Goal: Task Accomplishment & Management: Manage account settings

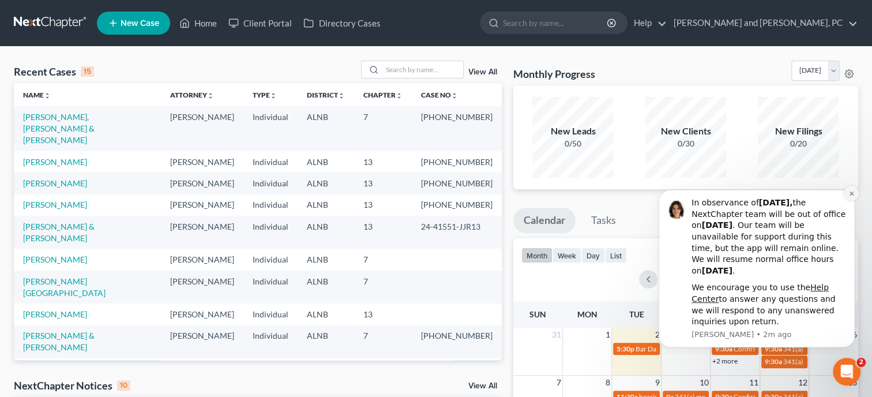
click at [851, 190] on icon "Dismiss notification" at bounding box center [852, 193] width 6 height 6
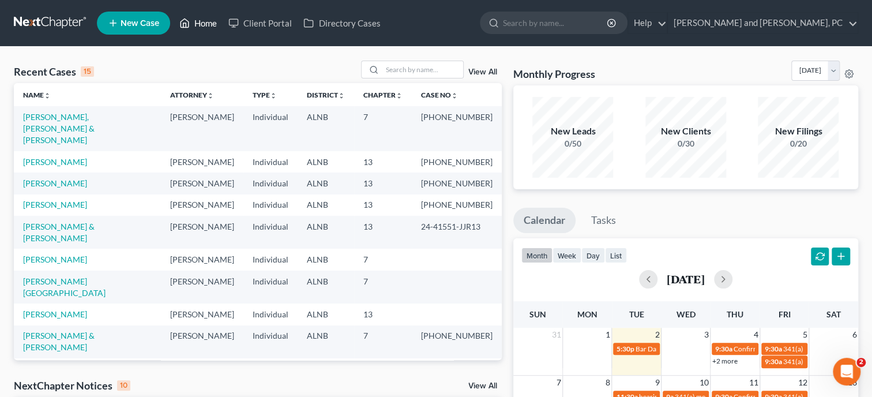
click at [212, 27] on link "Home" at bounding box center [198, 23] width 49 height 21
click at [434, 73] on input "search" at bounding box center [423, 69] width 81 height 17
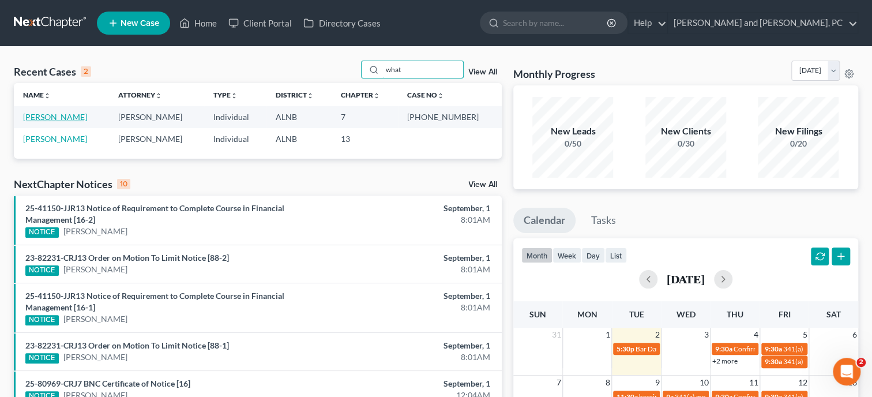
type input "what"
click at [48, 114] on link "[PERSON_NAME]" at bounding box center [55, 117] width 64 height 10
select select "6"
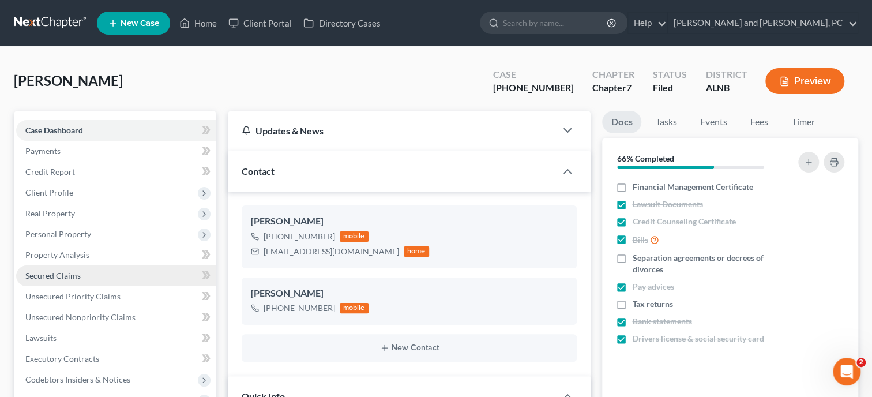
scroll to position [7824, 0]
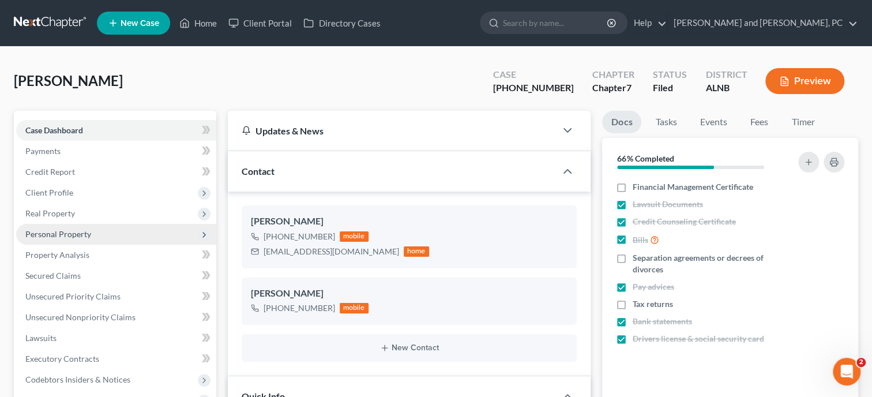
click at [56, 237] on span "Personal Property" at bounding box center [58, 234] width 66 height 10
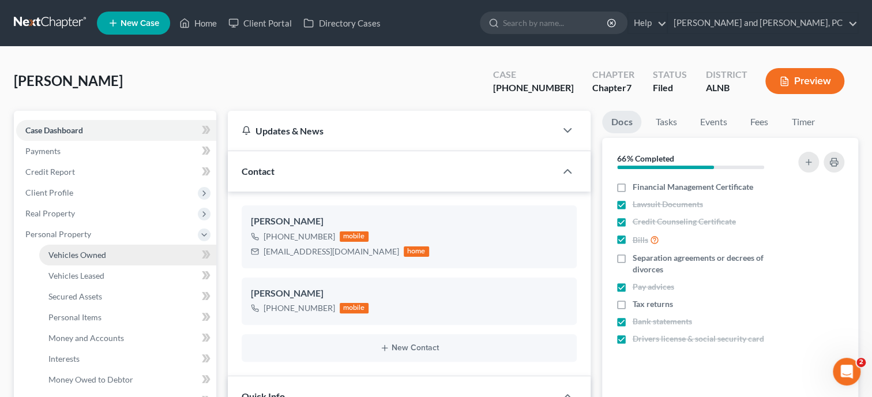
click at [61, 253] on span "Vehicles Owned" at bounding box center [77, 255] width 58 height 10
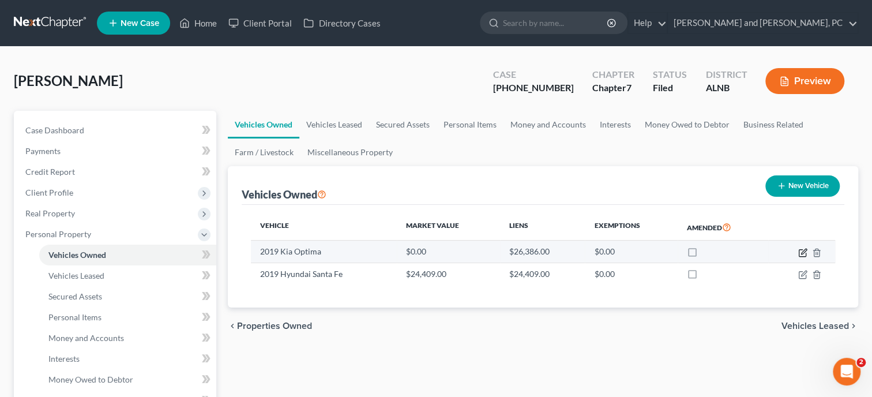
click at [802, 250] on icon "button" at bounding box center [803, 252] width 9 height 9
select select "0"
select select "7"
select select "2"
select select "0"
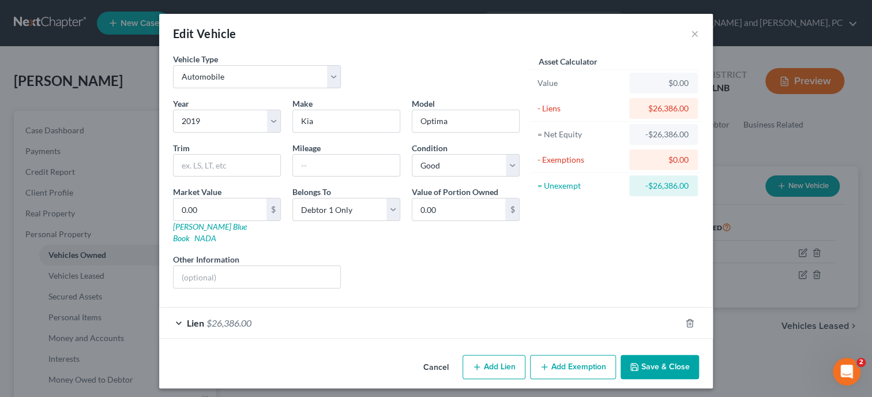
click at [447, 356] on button "Cancel" at bounding box center [436, 367] width 44 height 23
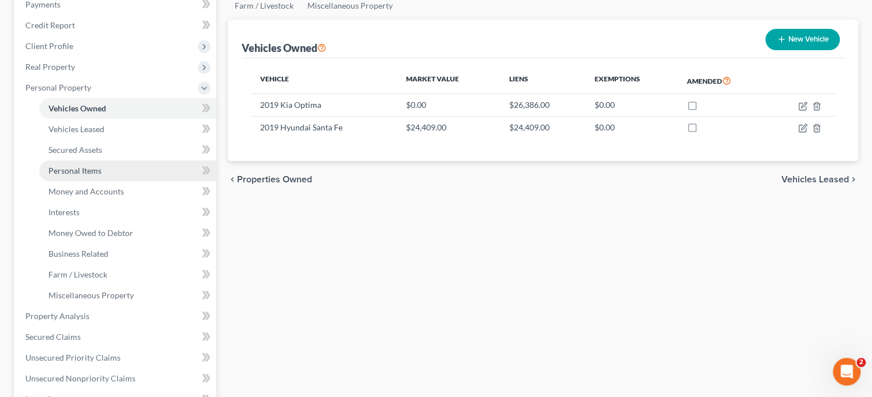
scroll to position [178, 0]
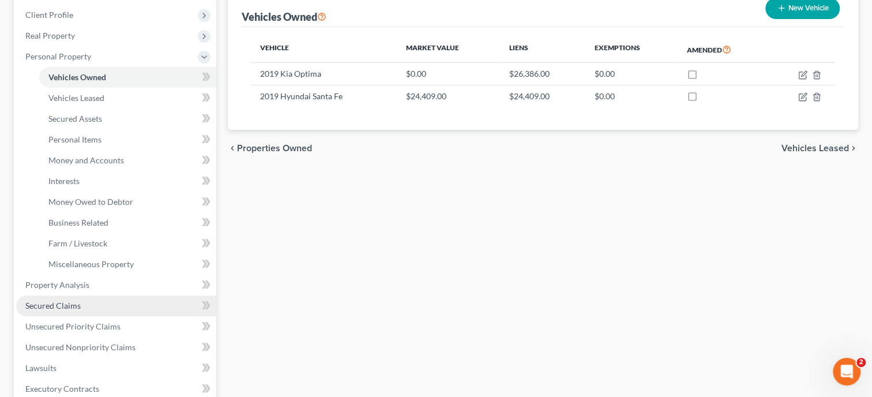
click at [81, 301] on link "Secured Claims" at bounding box center [116, 305] width 200 height 21
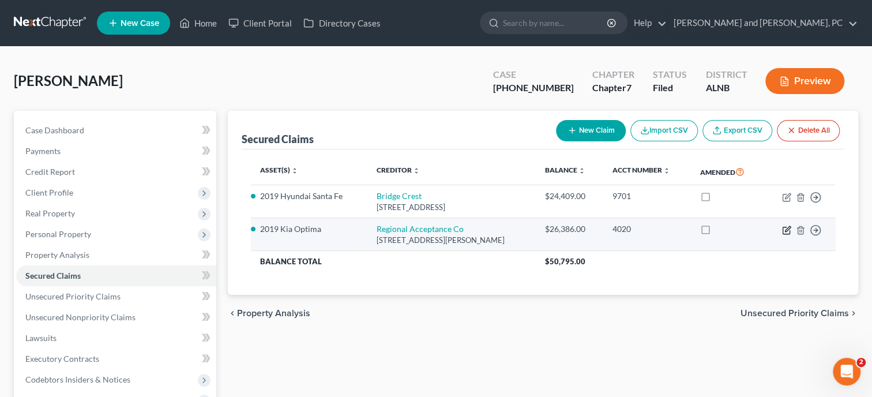
click at [786, 233] on icon "button" at bounding box center [786, 230] width 9 height 9
select select "45"
select select "5"
select select "0"
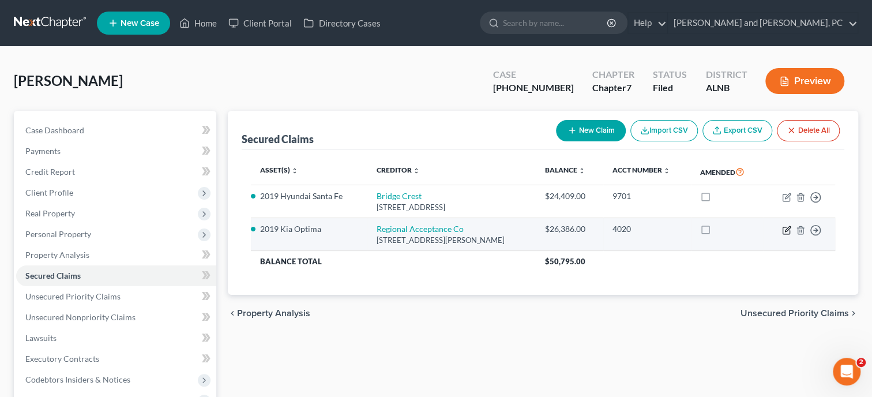
select select "0"
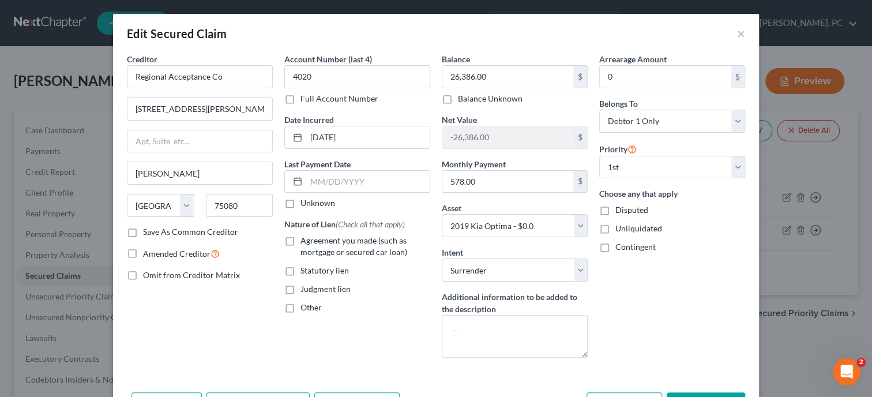
scroll to position [74, 0]
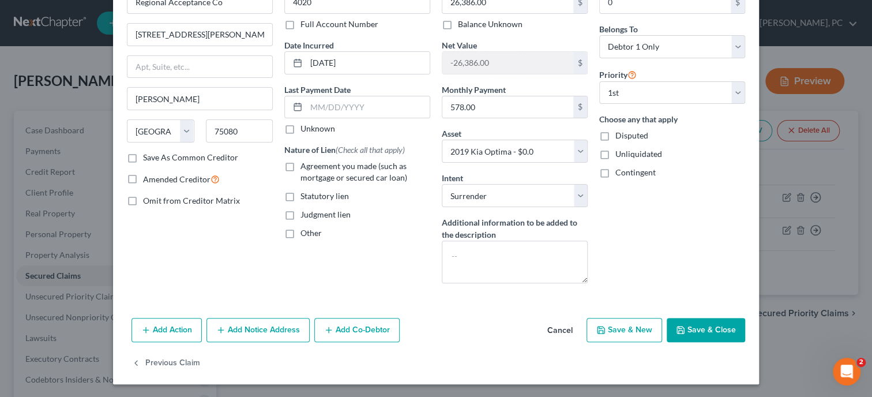
click at [301, 166] on label "Agreement you made (such as mortgage or secured car loan)" at bounding box center [366, 171] width 130 height 23
click at [305, 166] on input "Agreement you made (such as mortgage or secured car loan)" at bounding box center [309, 164] width 8 height 8
checkbox input "true"
click at [692, 328] on button "Save & Close" at bounding box center [706, 330] width 78 height 24
select select
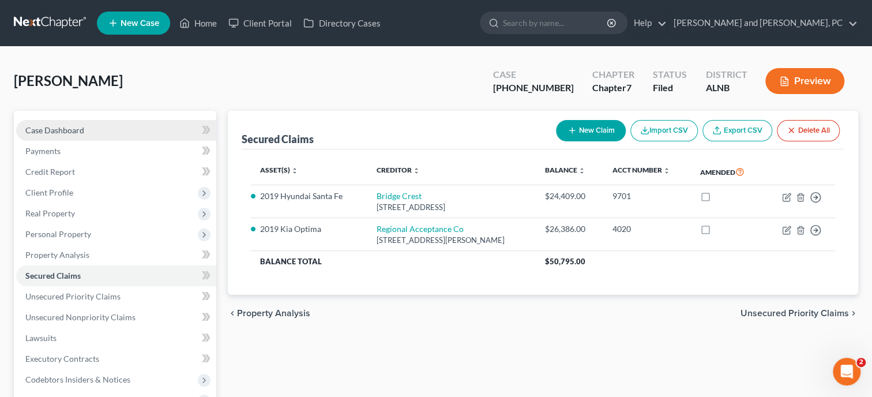
click at [84, 132] on link "Case Dashboard" at bounding box center [116, 130] width 200 height 21
select select "6"
select select "0"
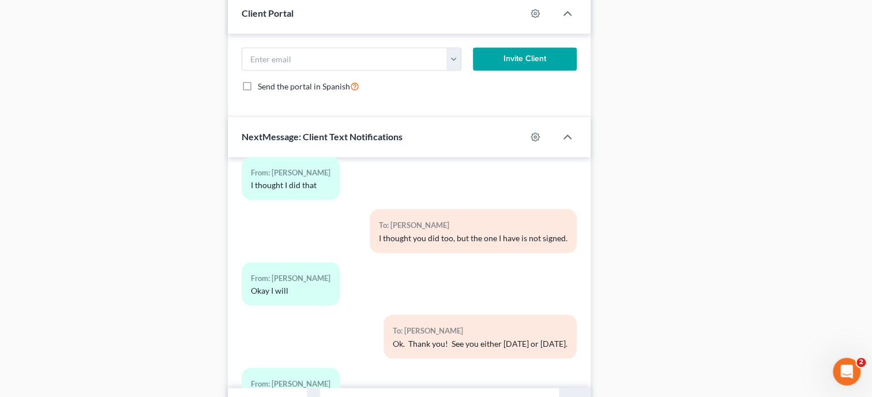
scroll to position [1140, 0]
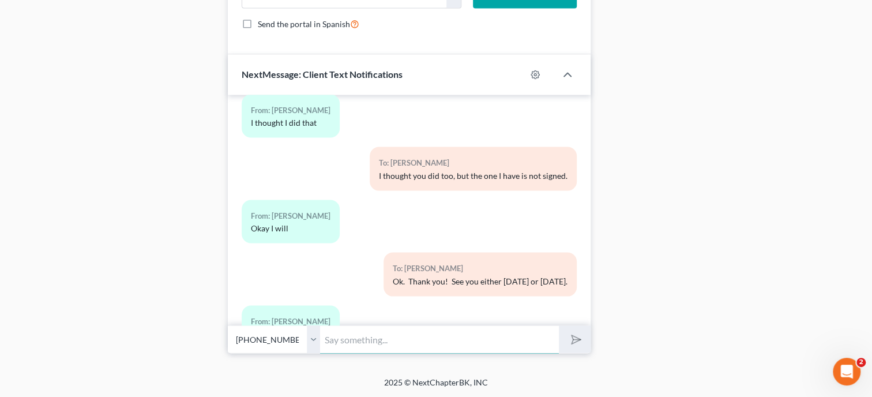
click at [361, 341] on input "text" at bounding box center [439, 339] width 239 height 28
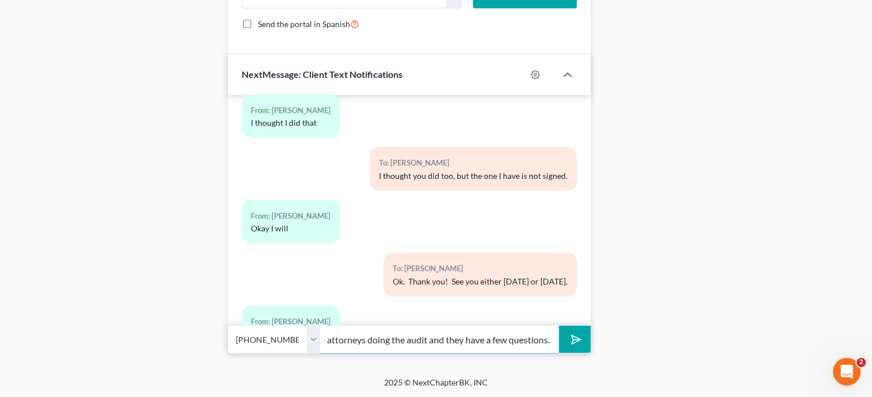
scroll to position [0, 246]
type input "Call me when you have a minute. I received an email from the attorneys doing th…"
click at [559, 325] on button "submit" at bounding box center [575, 338] width 32 height 27
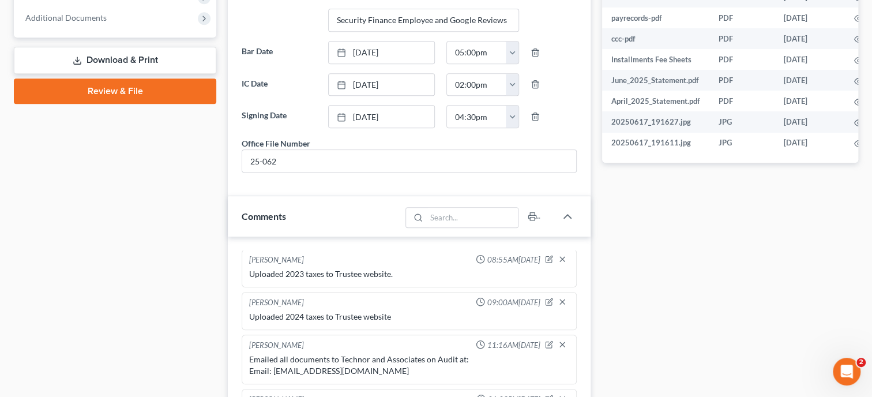
scroll to position [724, 0]
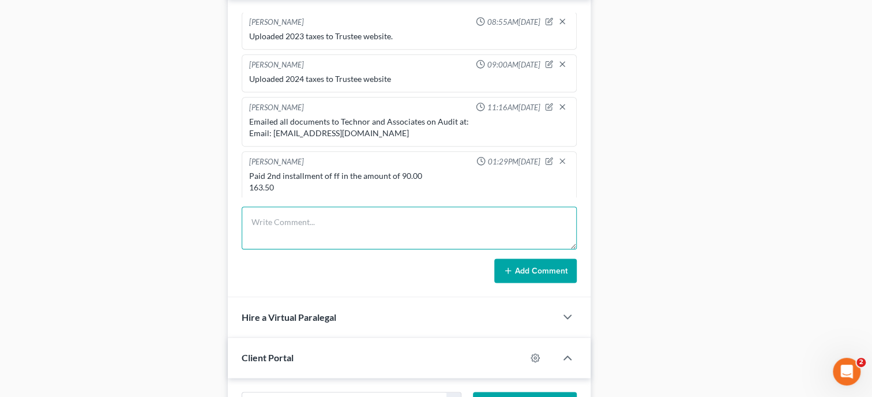
click at [273, 227] on textarea at bounding box center [409, 228] width 335 height 43
type textarea "Received letter from Teschnor and Assoc requesting additional info on clients b…"
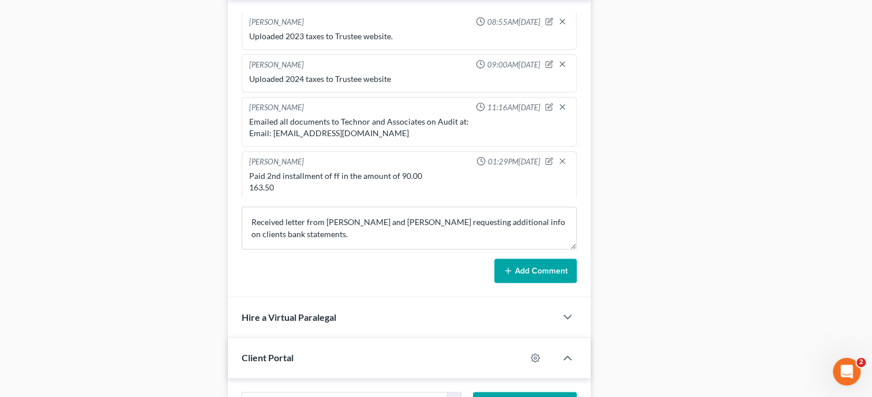
click at [561, 282] on button "Add Comment" at bounding box center [536, 271] width 83 height 24
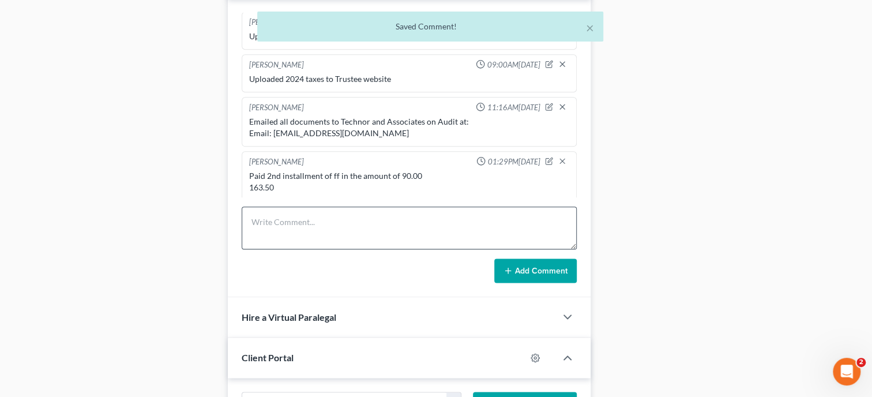
scroll to position [518, 0]
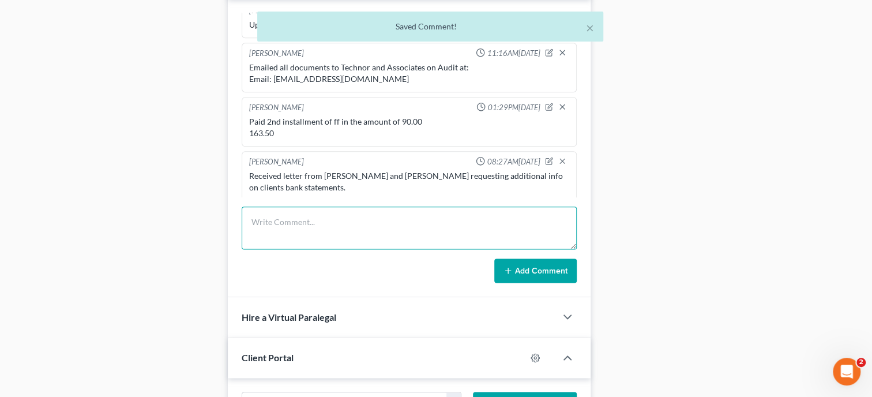
click at [384, 236] on textarea at bounding box center [409, 228] width 335 height 43
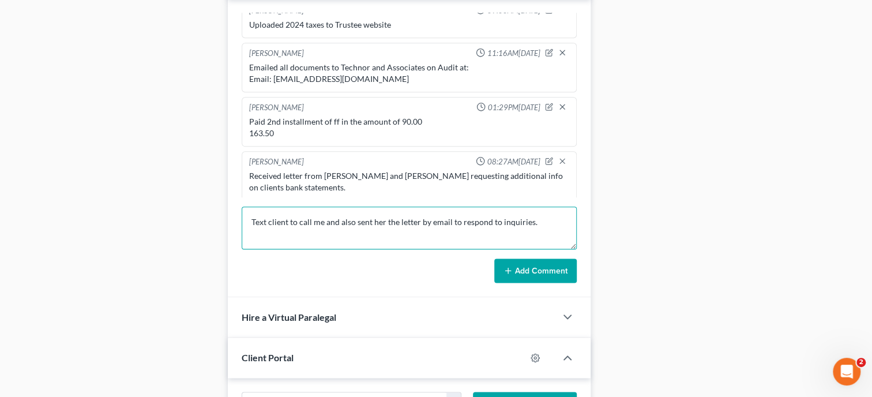
type textarea "Text client to call me and also sent her the letter by email to respond to inqu…"
click at [544, 269] on button "Add Comment" at bounding box center [536, 271] width 83 height 24
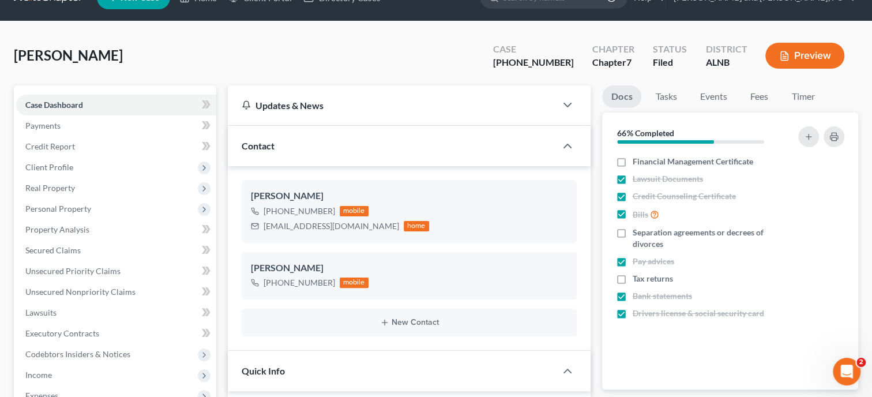
scroll to position [0, 0]
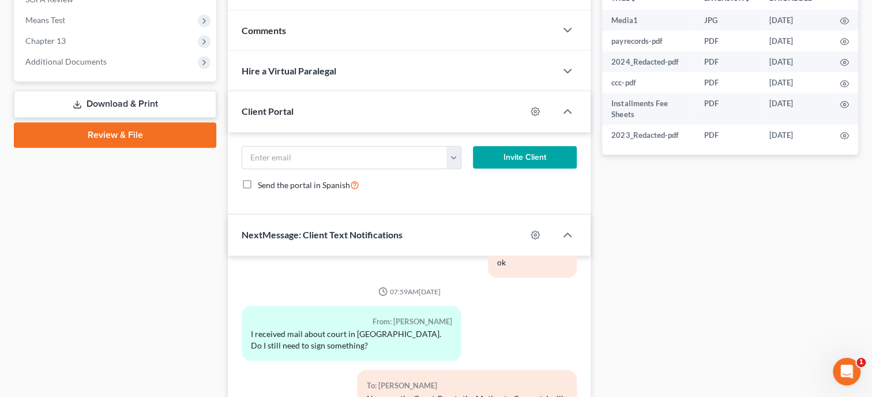
scroll to position [622, 0]
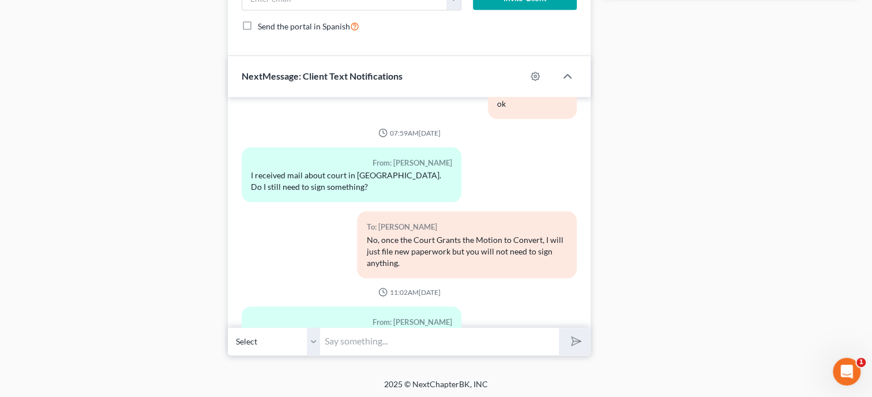
click at [420, 335] on input "text" at bounding box center [439, 341] width 239 height 28
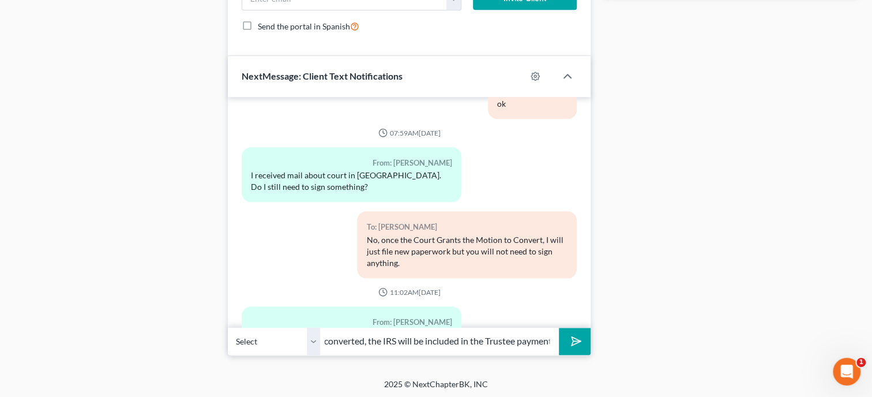
scroll to position [0, 325]
type input "You could, but don't have to. The hearing is the 25th of this month and once it…"
click at [559, 328] on button "submit" at bounding box center [575, 341] width 32 height 27
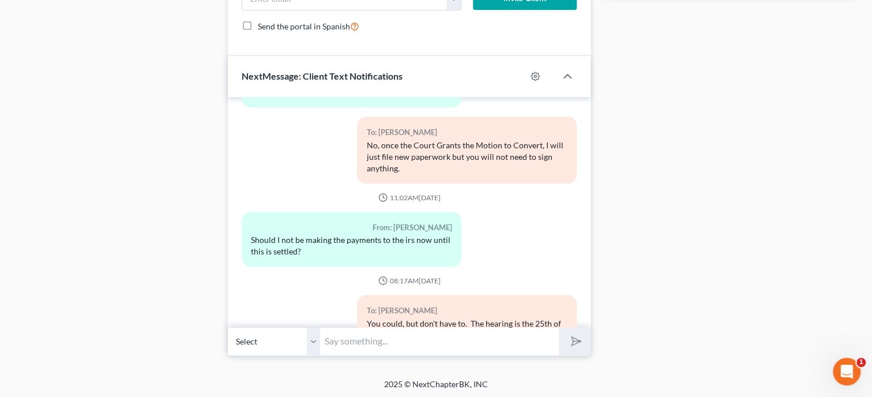
scroll to position [7031, 0]
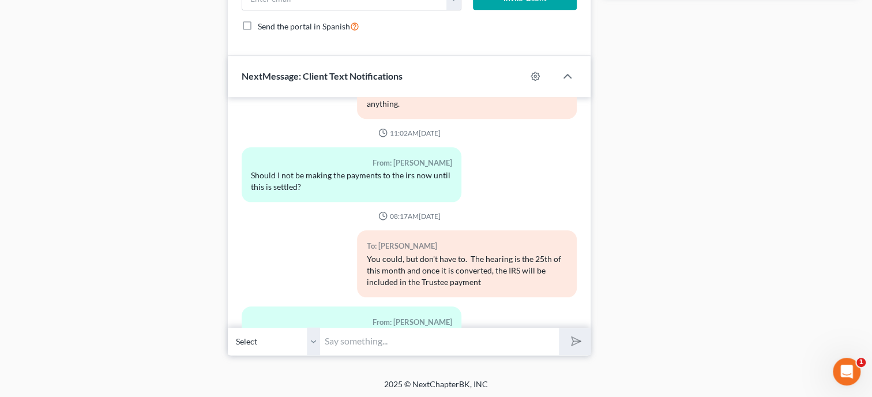
click at [474, 339] on input "text" at bounding box center [439, 341] width 239 height 28
type input "Ok. I would just wait until it is converted"
click at [559, 328] on button "submit" at bounding box center [575, 341] width 32 height 27
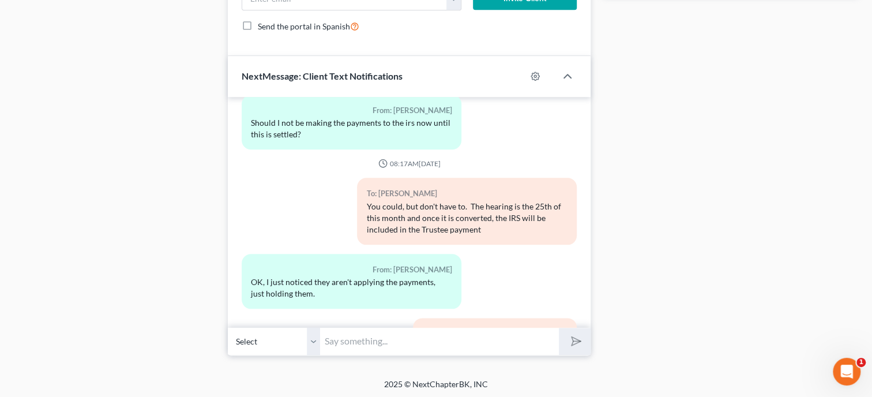
scroll to position [7148, 0]
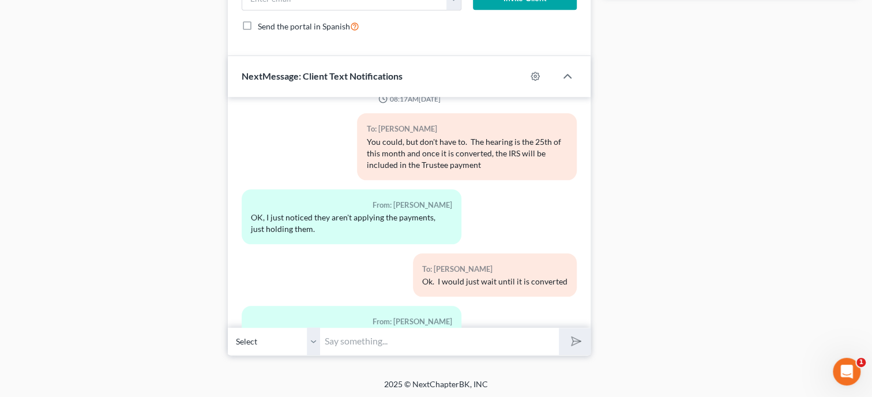
click at [325, 332] on input "text" at bounding box center [439, 341] width 239 height 28
type input "No, not that I know of."
click at [559, 328] on button "submit" at bounding box center [575, 341] width 32 height 27
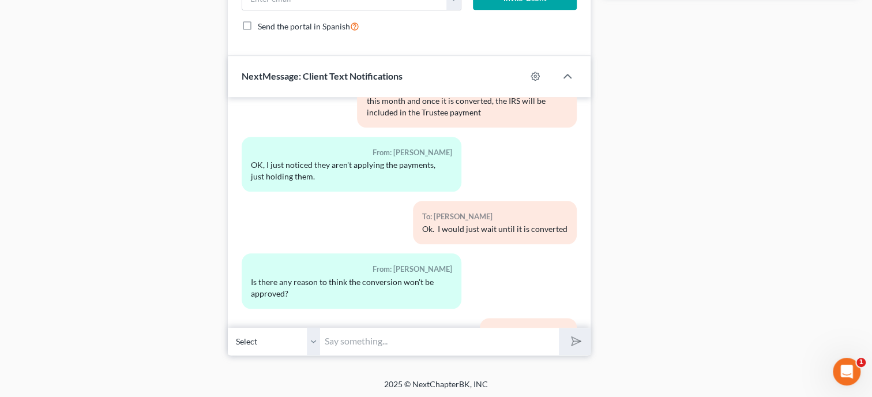
scroll to position [7265, 0]
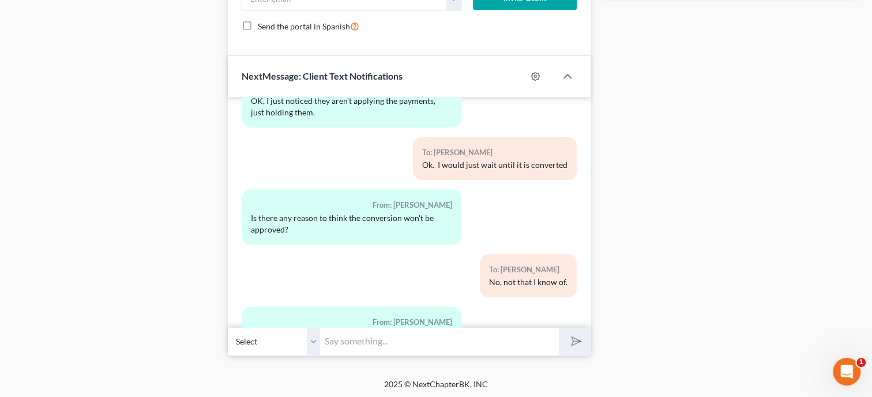
click at [377, 342] on input "text" at bounding box center [439, 341] width 239 height 28
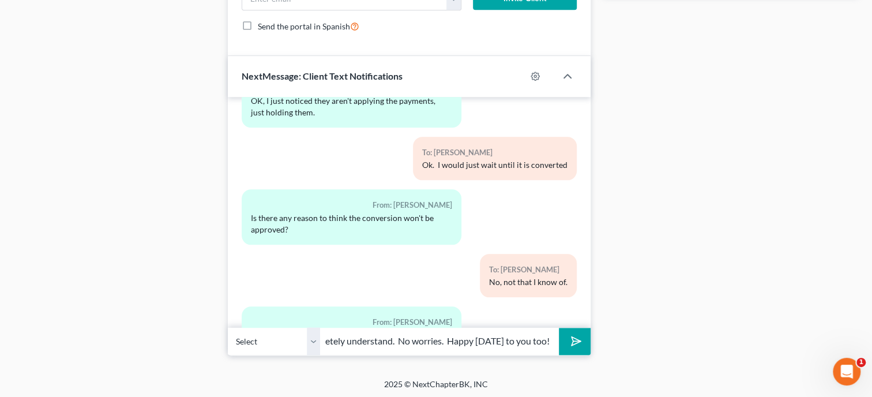
scroll to position [0, 35]
type input "I completely understand. No worries. Happy [DATE] to you too!"
click at [559, 328] on button "submit" at bounding box center [575, 341] width 32 height 27
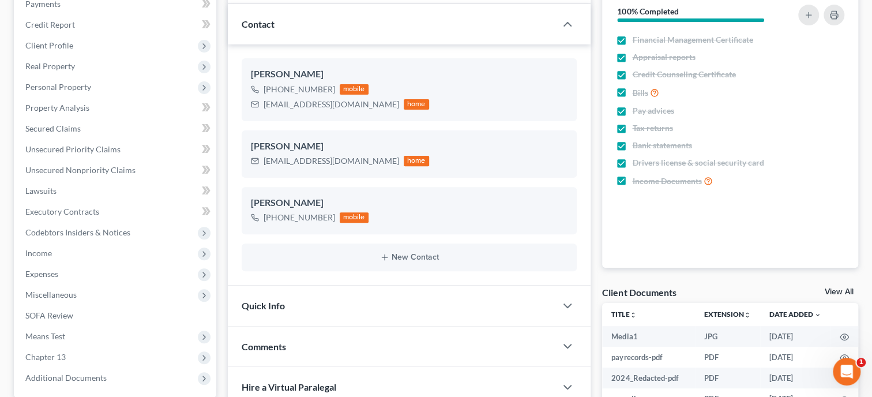
scroll to position [0, 0]
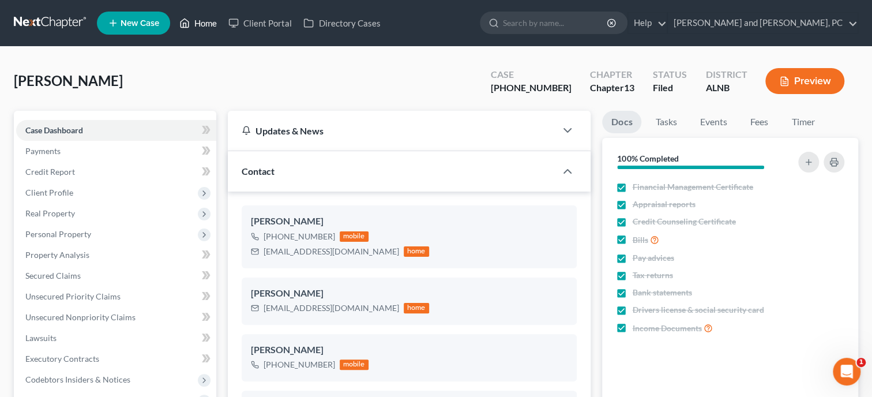
click at [212, 23] on link "Home" at bounding box center [198, 23] width 49 height 21
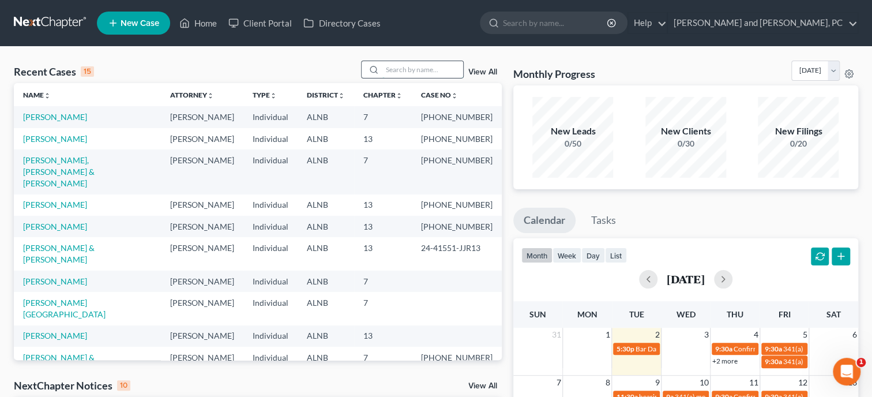
click at [383, 72] on input "search" at bounding box center [423, 69] width 81 height 17
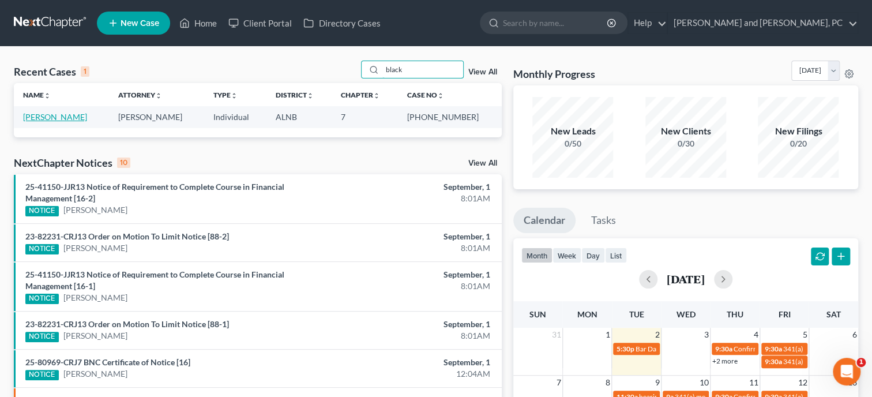
type input "black"
click at [63, 120] on link "[PERSON_NAME]" at bounding box center [55, 117] width 64 height 10
select select "6"
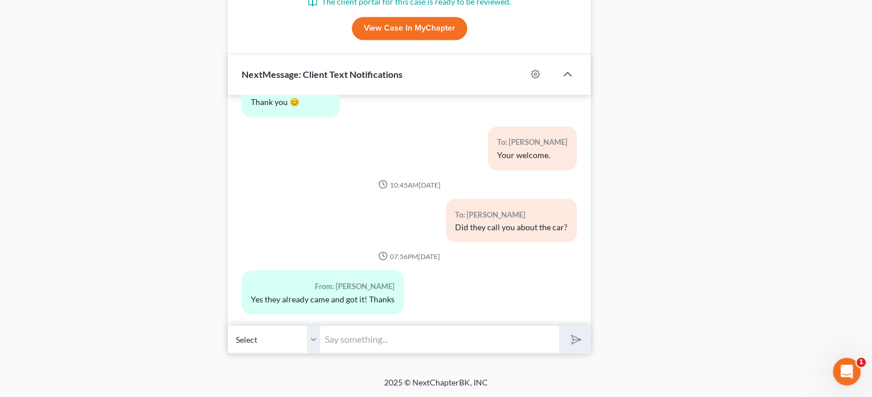
scroll to position [1072, 0]
click at [404, 333] on input "text" at bounding box center [439, 339] width 239 height 28
type input "Call me when you have a minute."
click at [559, 325] on button "submit" at bounding box center [575, 338] width 32 height 27
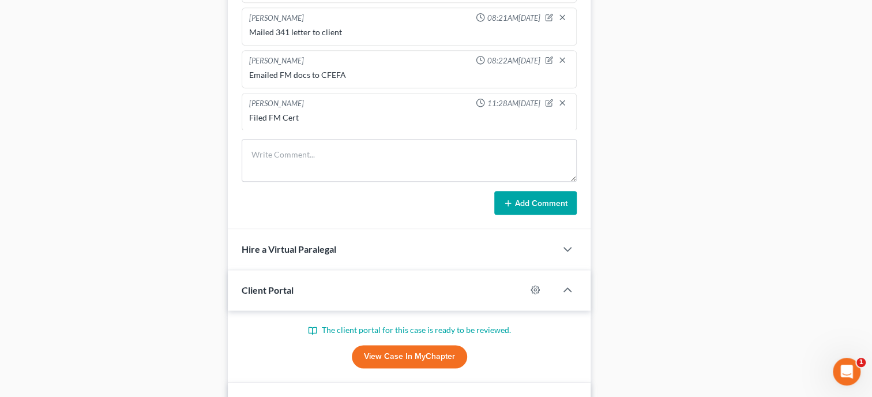
scroll to position [716, 0]
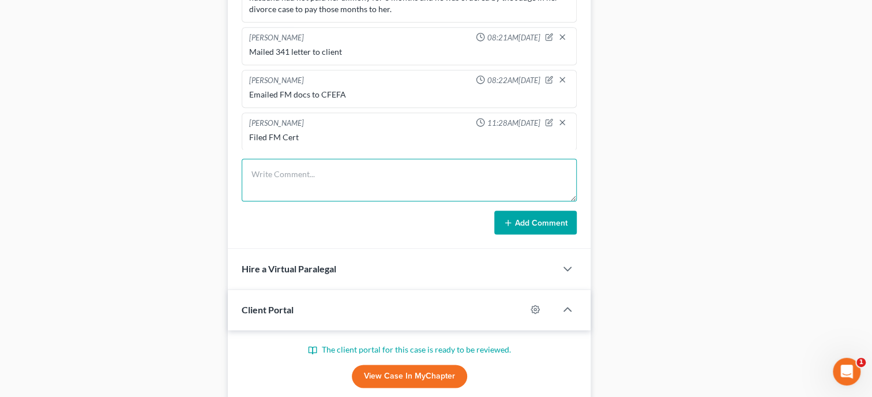
click at [261, 191] on textarea at bounding box center [409, 180] width 335 height 43
type textarea "[PERSON_NAME] Report of No Assets"
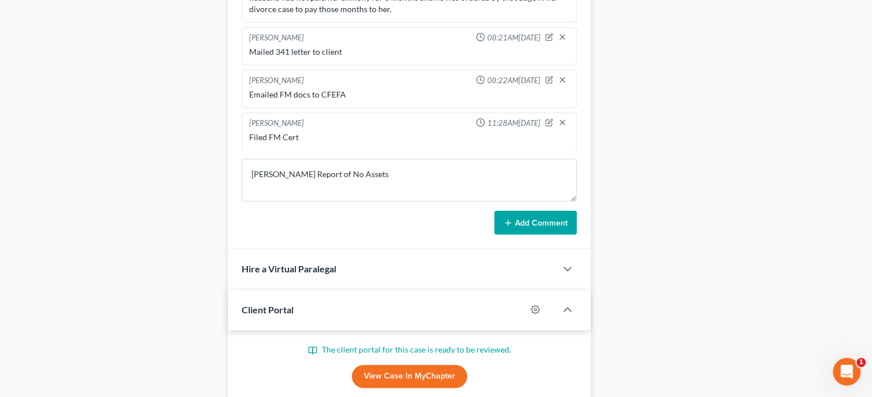
click at [514, 230] on button "Add Comment" at bounding box center [536, 223] width 83 height 24
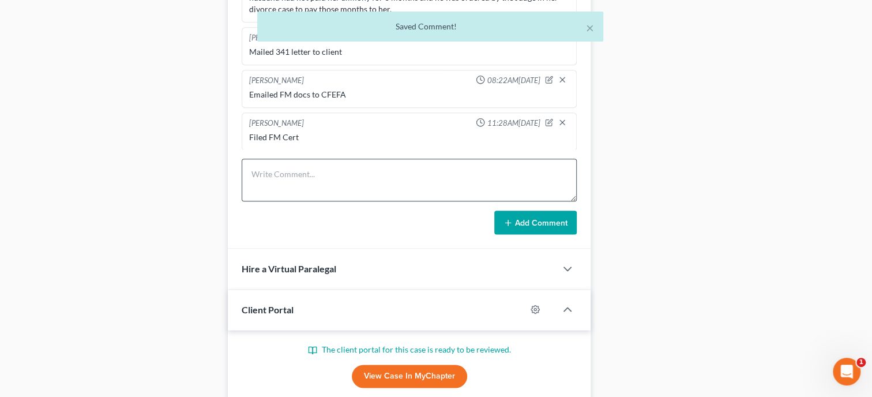
scroll to position [58, 0]
click at [335, 194] on textarea at bounding box center [409, 180] width 335 height 43
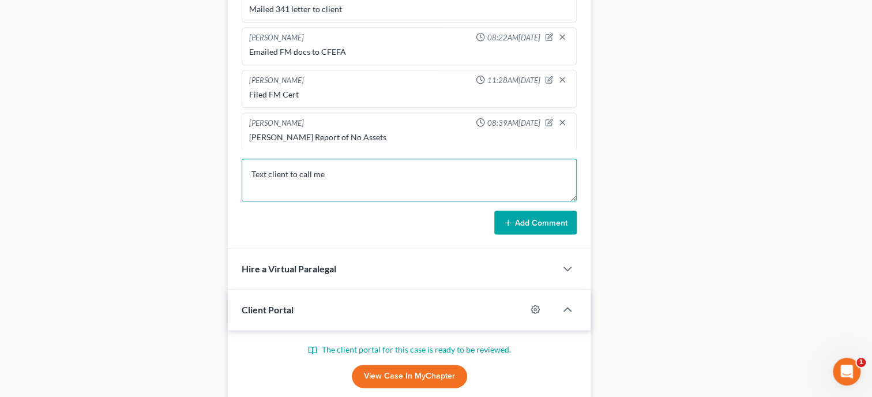
type textarea "Text client to call me"
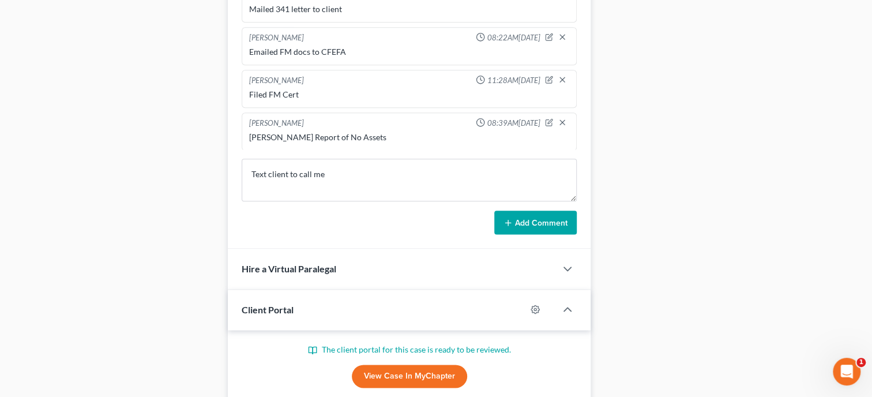
click at [553, 226] on button "Add Comment" at bounding box center [536, 223] width 83 height 24
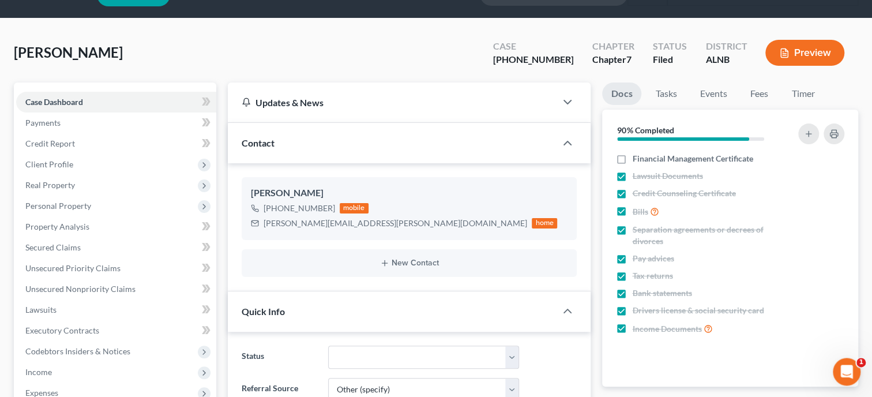
scroll to position [0, 0]
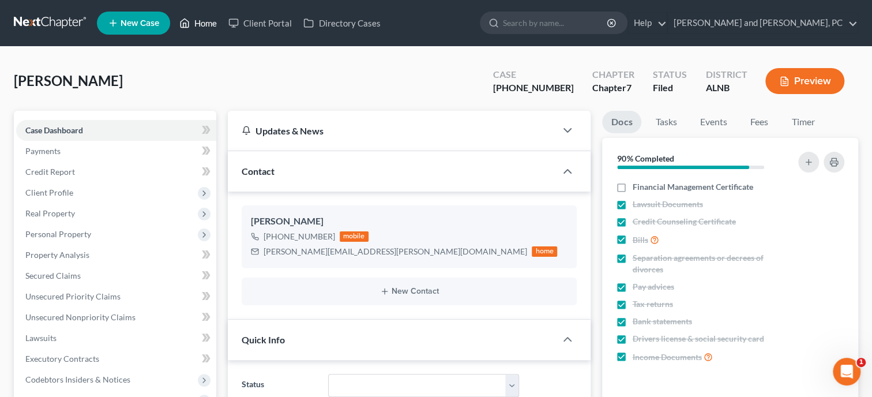
click at [213, 23] on link "Home" at bounding box center [198, 23] width 49 height 21
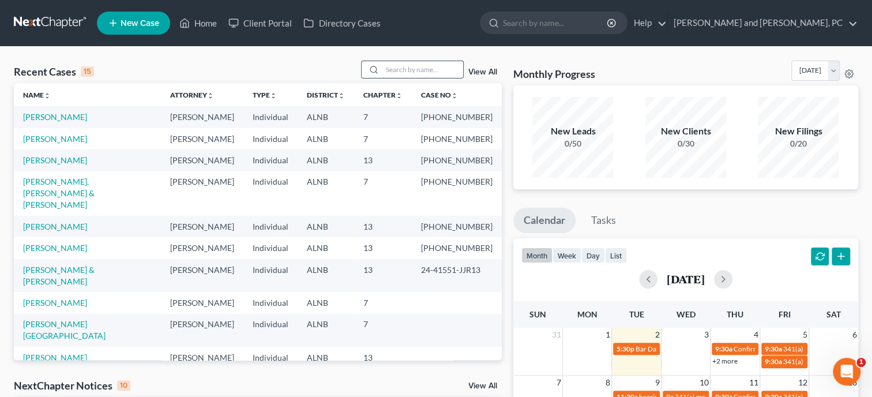
click at [384, 69] on input "search" at bounding box center [423, 69] width 81 height 17
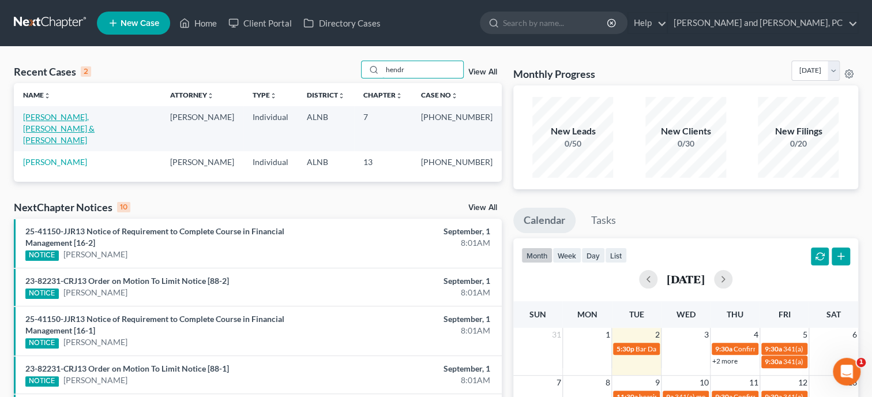
type input "hendr"
click at [79, 117] on link "[PERSON_NAME], [PERSON_NAME] & [PERSON_NAME]" at bounding box center [59, 128] width 72 height 33
select select "6"
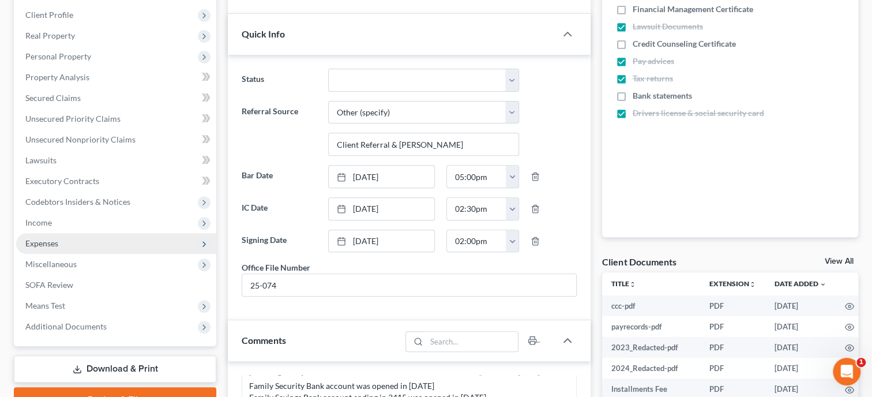
scroll to position [1904, 0]
click at [66, 238] on span "Expenses" at bounding box center [116, 243] width 200 height 21
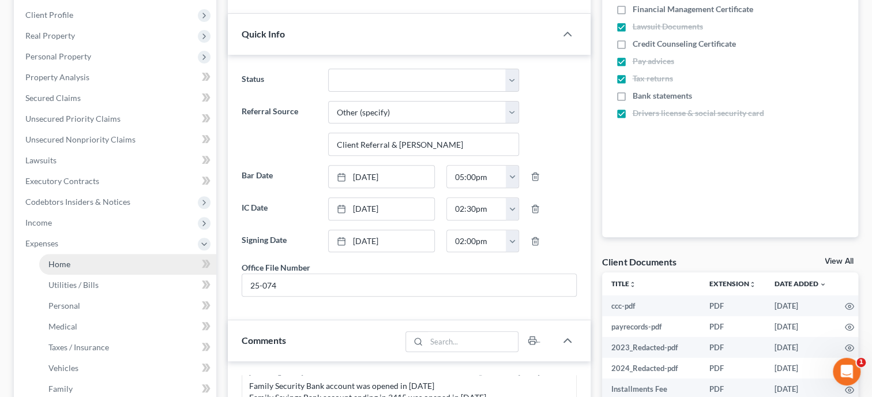
click at [72, 264] on link "Home" at bounding box center [127, 264] width 177 height 21
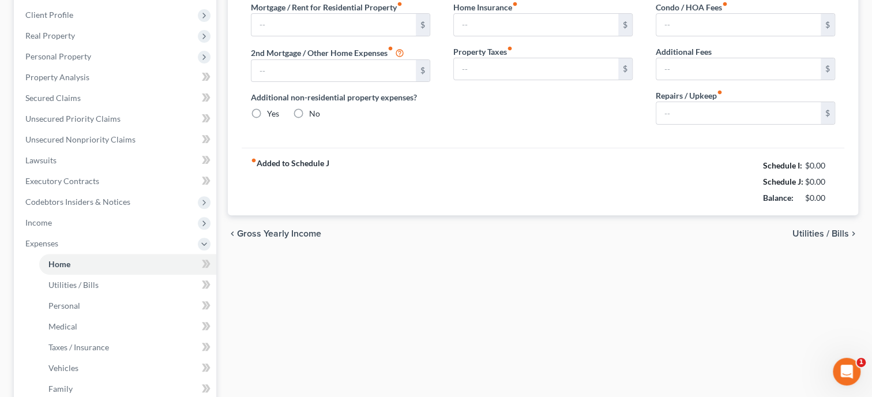
type input "736.00"
type input "0.00"
radio input "true"
type input "0.00"
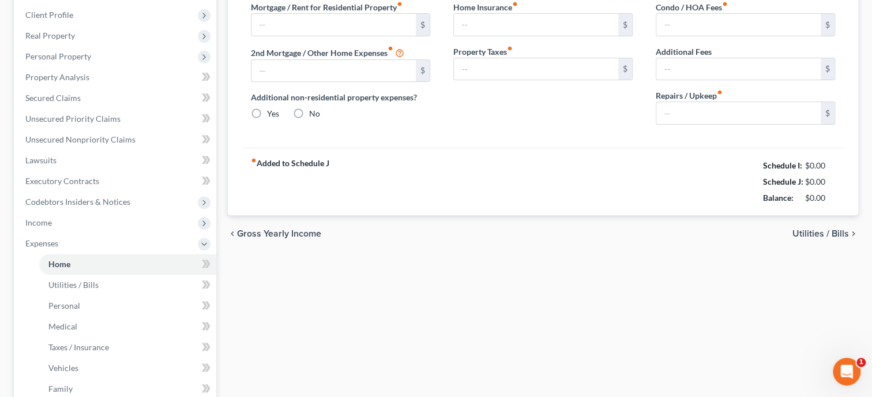
type input "0.00"
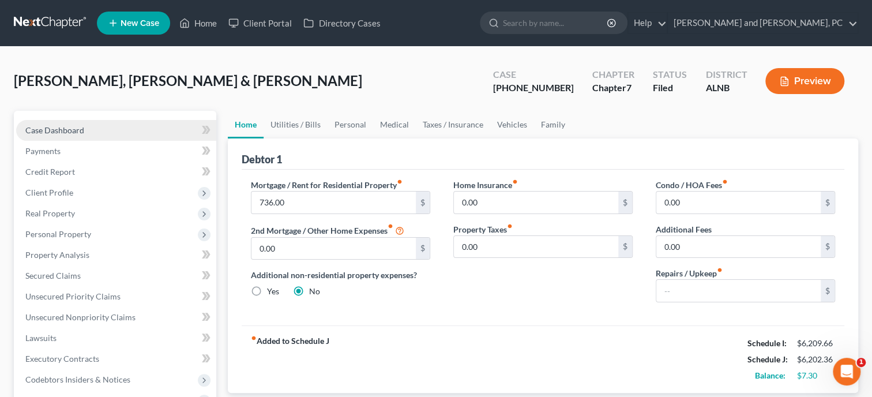
click at [50, 132] on span "Case Dashboard" at bounding box center [54, 130] width 59 height 10
select select "6"
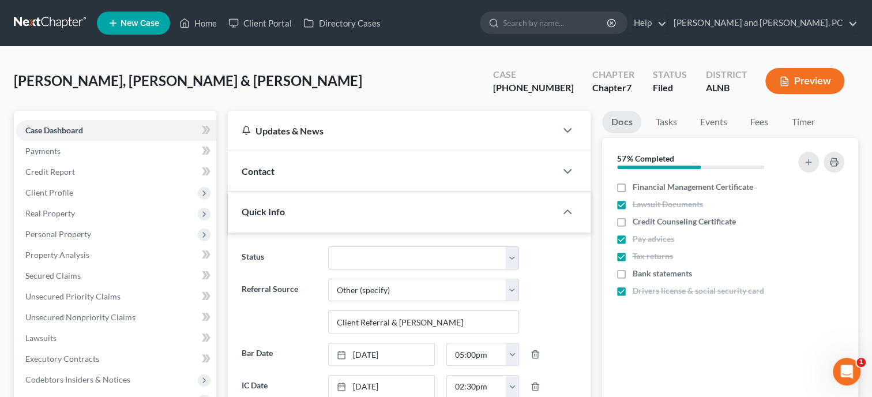
scroll to position [1904, 0]
click at [632, 222] on label "Credit Counseling Certificate" at bounding box center [683, 222] width 103 height 12
click at [637, 222] on input "Credit Counseling Certificate" at bounding box center [641, 220] width 8 height 8
checkbox input "true"
click at [632, 276] on label "Bank statements" at bounding box center [661, 274] width 59 height 12
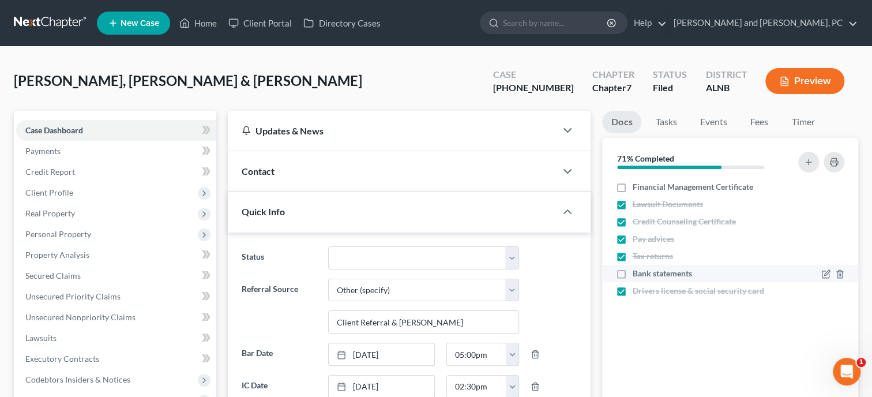
click at [637, 275] on input "Bank statements" at bounding box center [641, 272] width 8 height 8
checkbox input "true"
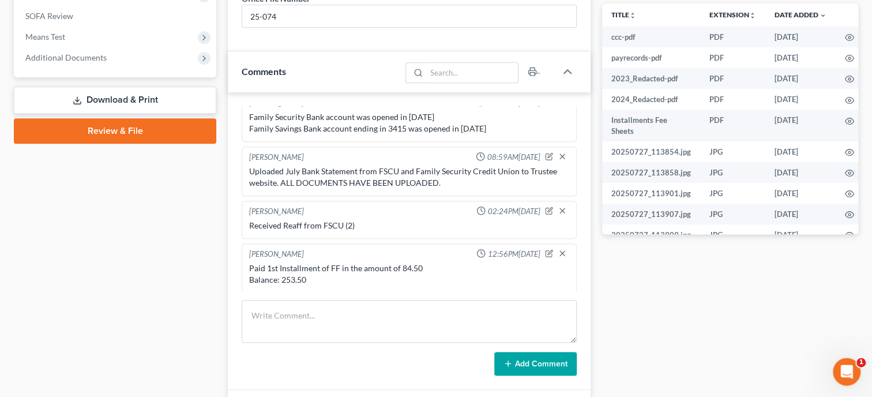
scroll to position [475, 0]
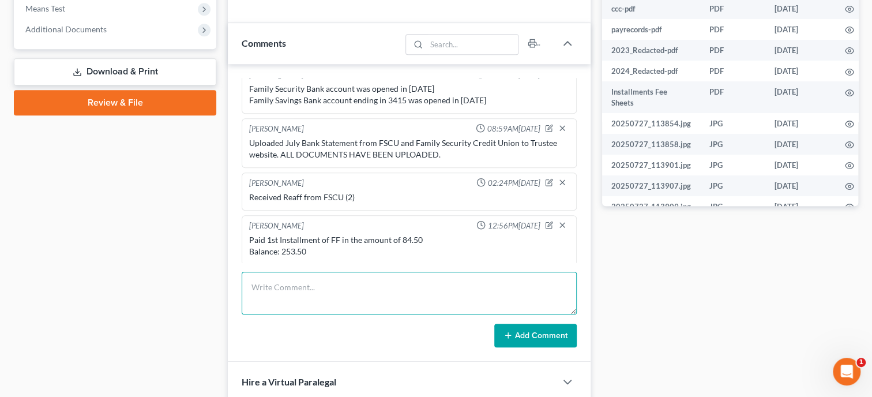
click at [339, 287] on textarea at bounding box center [409, 293] width 335 height 43
type textarea "Prepared Reaff with [PERSON_NAME]"
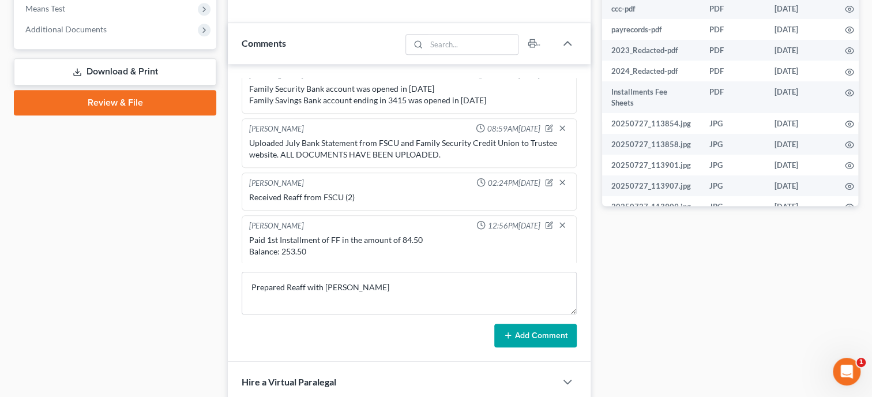
click at [538, 348] on button "Add Comment" at bounding box center [536, 336] width 83 height 24
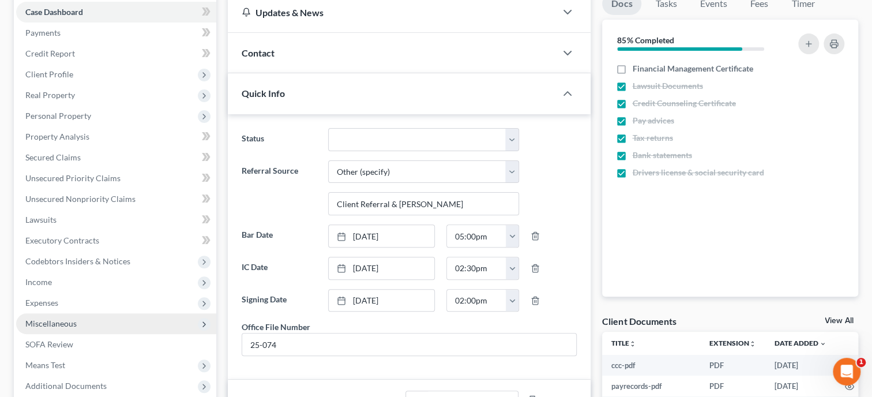
scroll to position [0, 0]
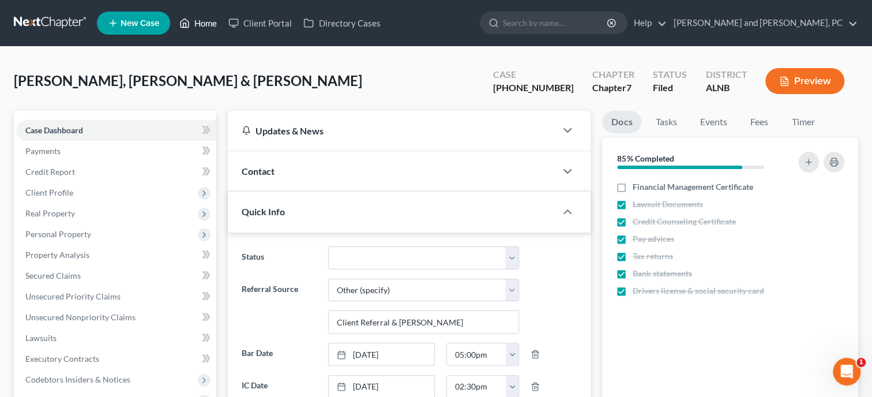
click at [207, 26] on link "Home" at bounding box center [198, 23] width 49 height 21
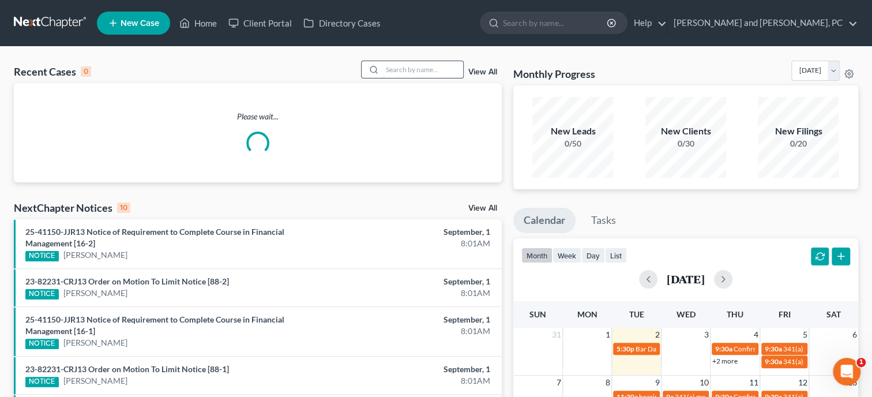
click at [433, 65] on input "search" at bounding box center [423, 69] width 81 height 17
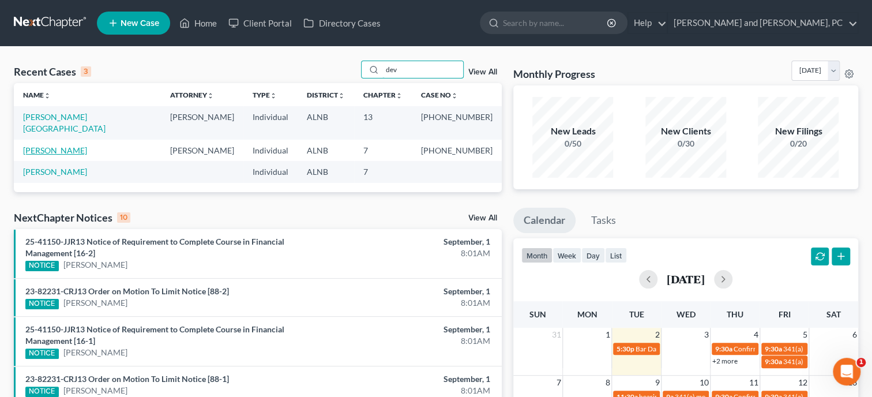
type input "dev"
click at [66, 145] on link "[PERSON_NAME]" at bounding box center [55, 150] width 64 height 10
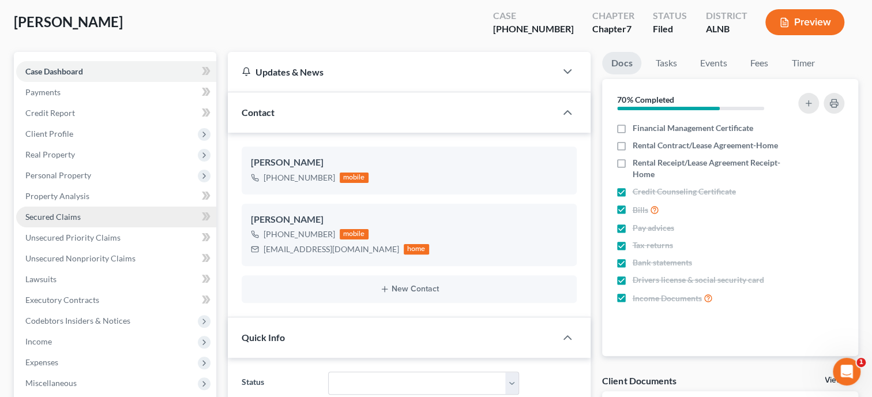
scroll to position [132, 0]
click at [59, 217] on span "Secured Claims" at bounding box center [52, 217] width 55 height 10
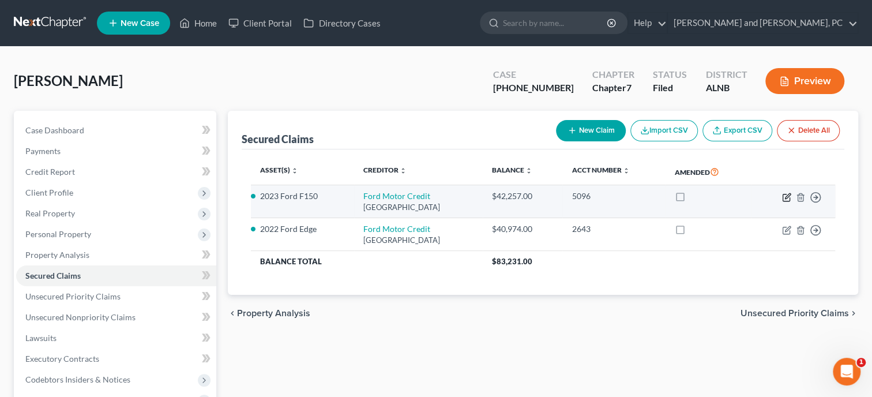
click at [786, 197] on icon "button" at bounding box center [787, 195] width 5 height 5
select select "30"
select select "7"
select select "2"
select select "0"
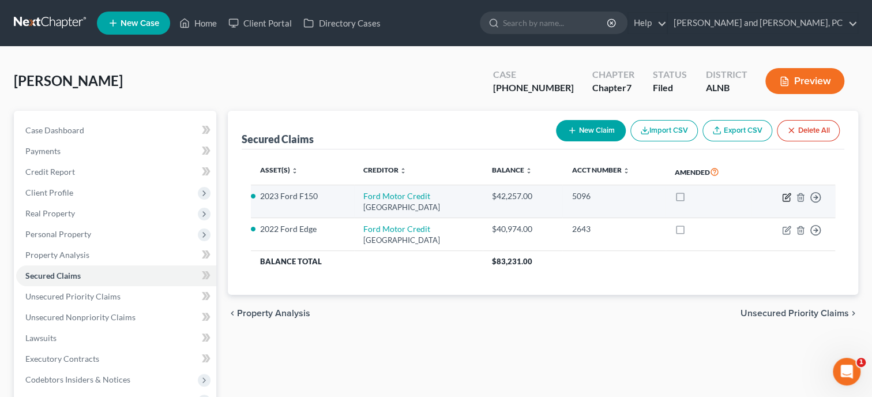
select select "0"
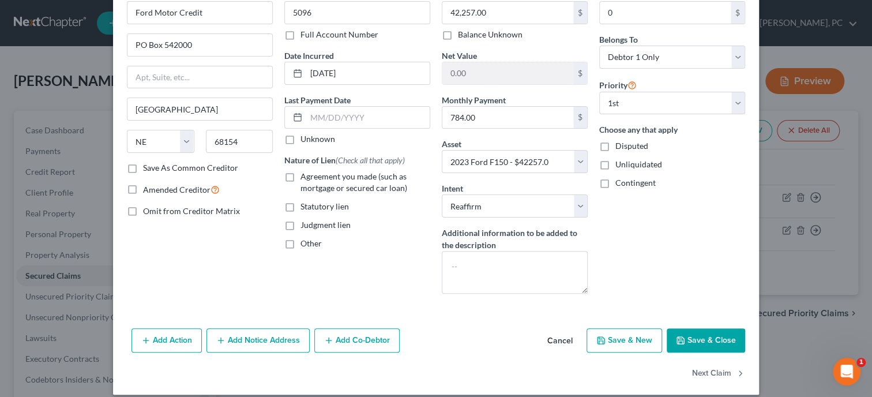
scroll to position [74, 0]
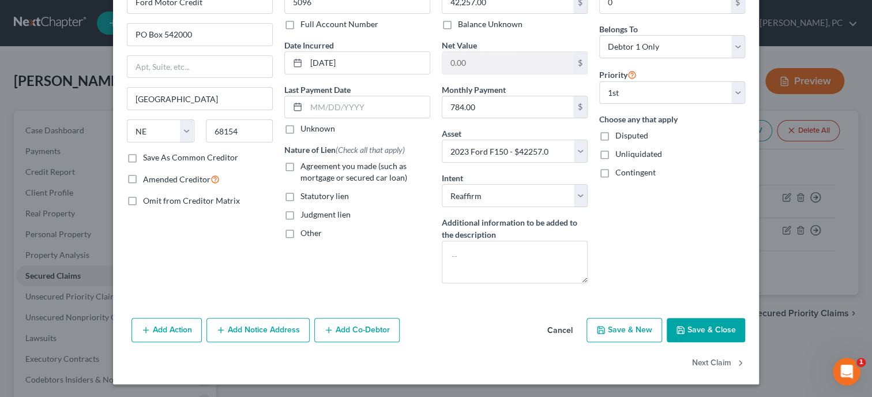
click at [706, 328] on button "Save & Close" at bounding box center [706, 330] width 78 height 24
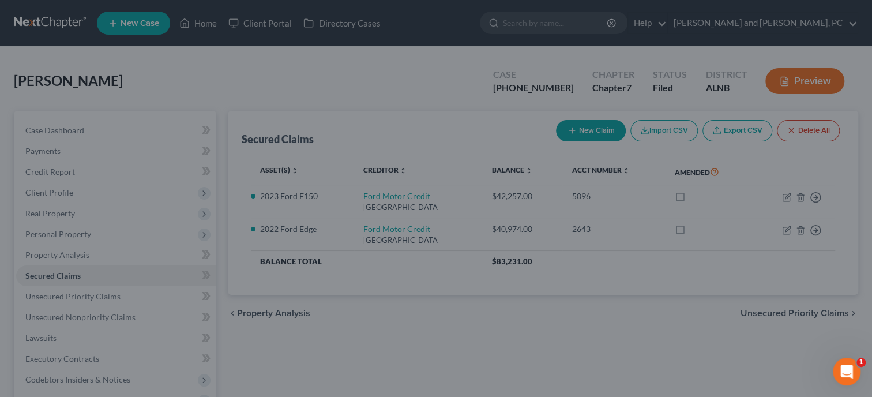
select select
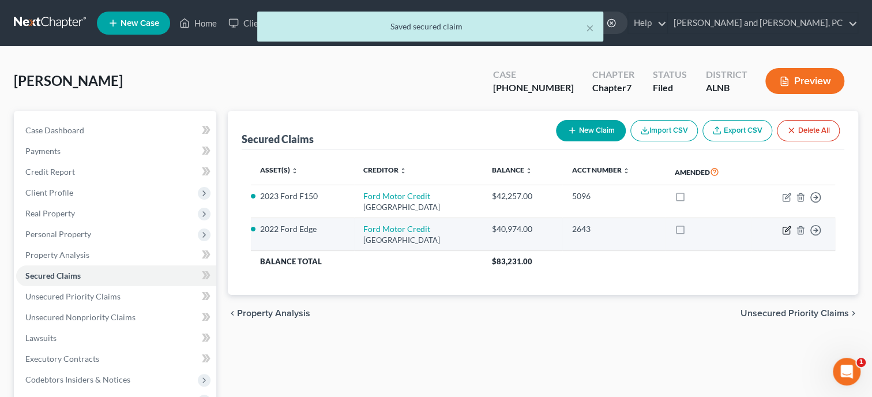
click at [785, 231] on icon "button" at bounding box center [786, 230] width 9 height 9
select select "30"
select select "4"
select select "2"
select select "3"
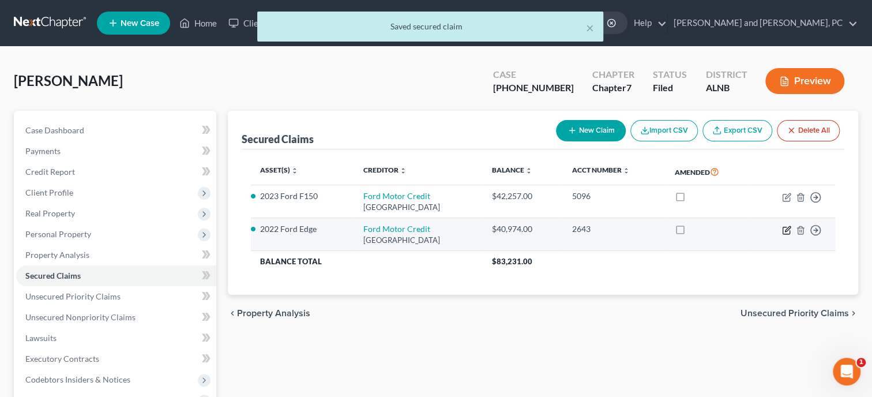
select select "0"
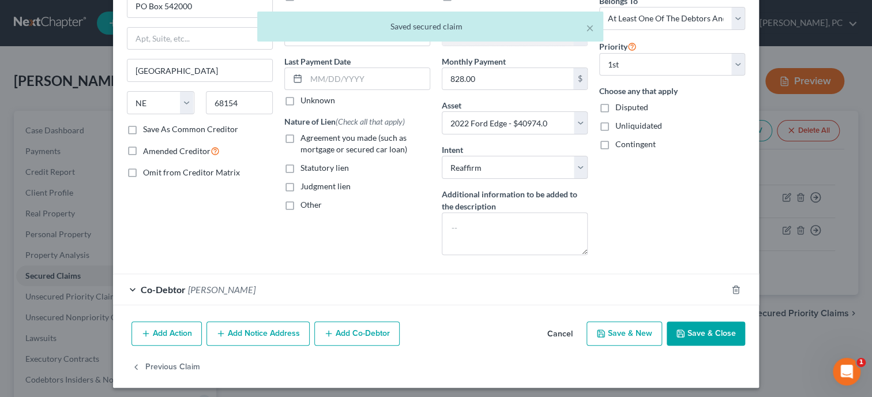
scroll to position [106, 0]
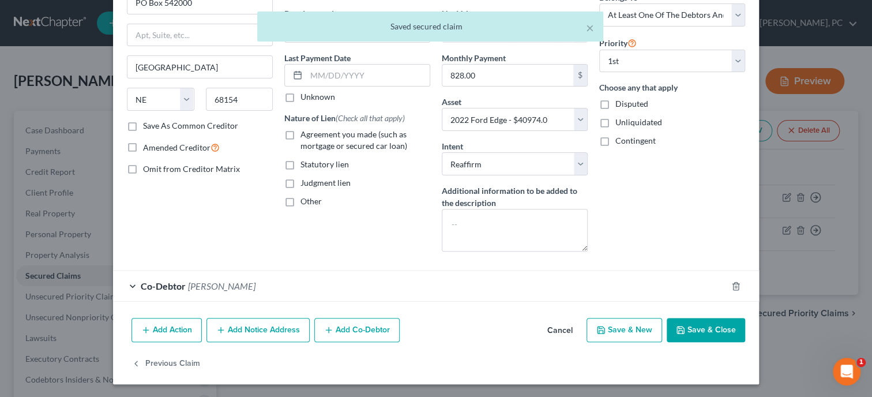
click at [696, 329] on button "Save & Close" at bounding box center [706, 330] width 78 height 24
select select
